Goal: Task Accomplishment & Management: Complete application form

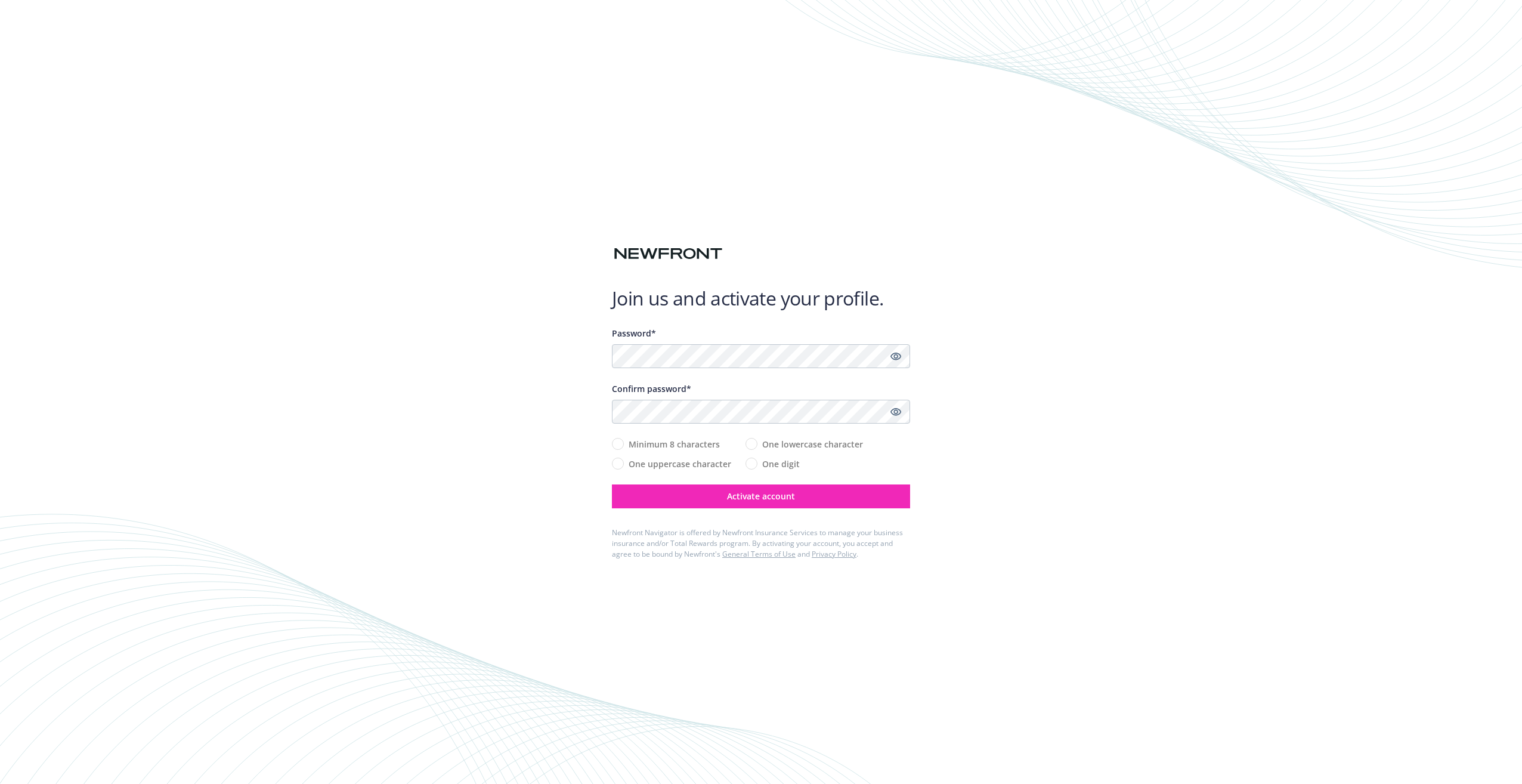
drag, startPoint x: 1195, startPoint y: 461, endPoint x: 1183, endPoint y: 449, distance: 17.0
click at [1195, 461] on div "Join us and activate your profile. Password* Confirm password* Minimum 8 charac…" at bounding box center [761, 392] width 1522 height 784
